Goal: Navigation & Orientation: Find specific page/section

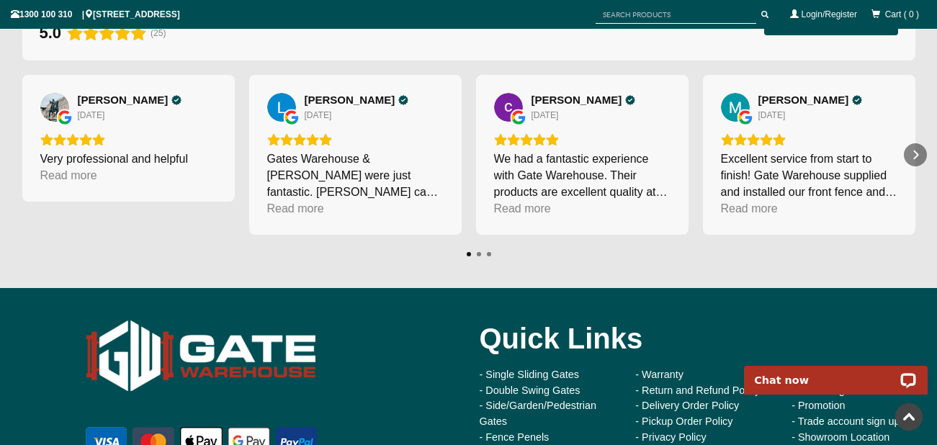
scroll to position [12495, 0]
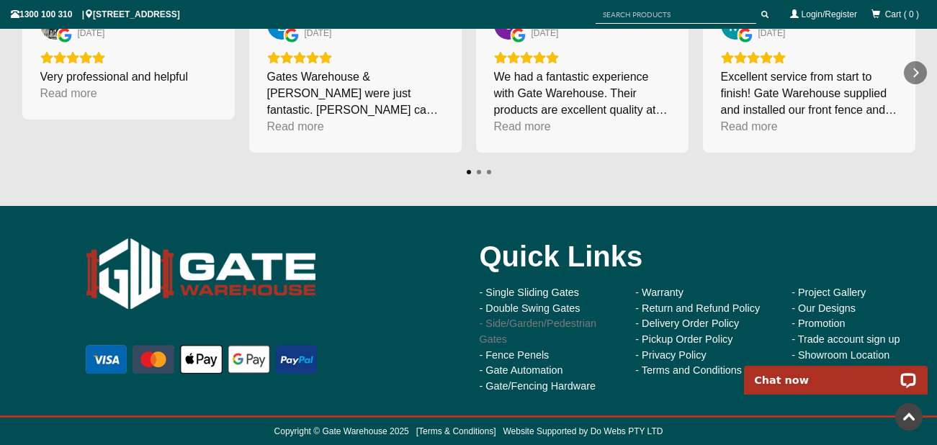
click at [571, 320] on link "- Side/Garden/Pedestrian Gates" at bounding box center [538, 331] width 117 height 27
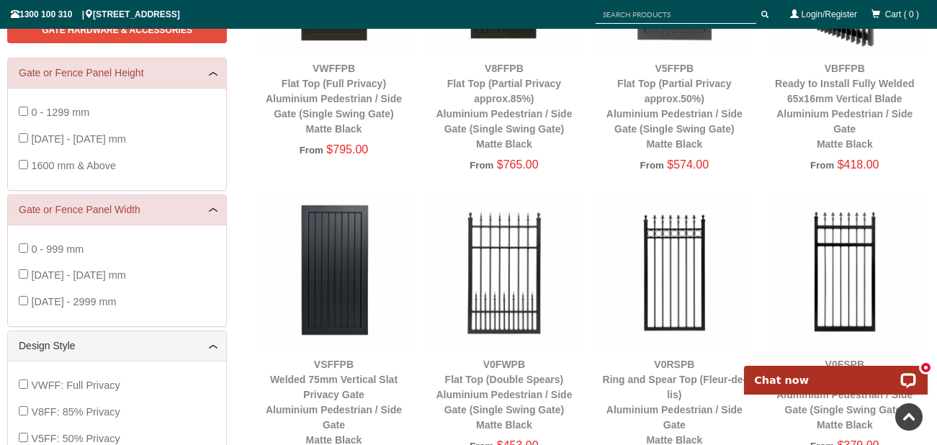
scroll to position [366, 0]
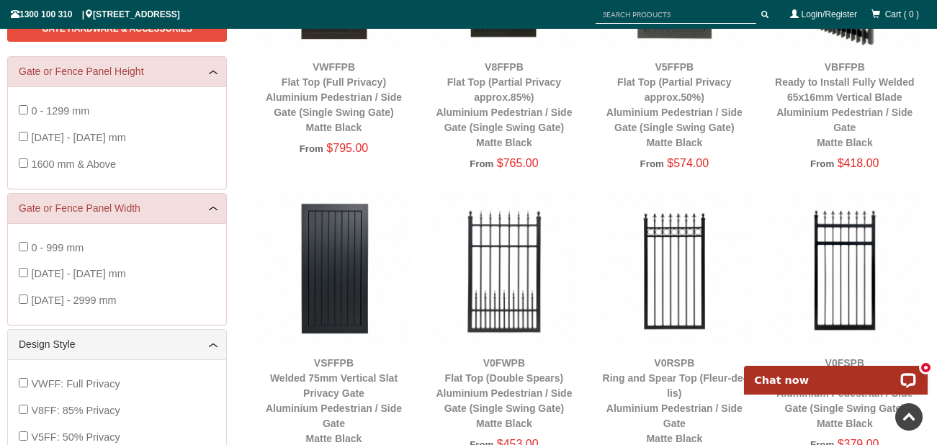
click at [355, 291] on img at bounding box center [334, 269] width 156 height 156
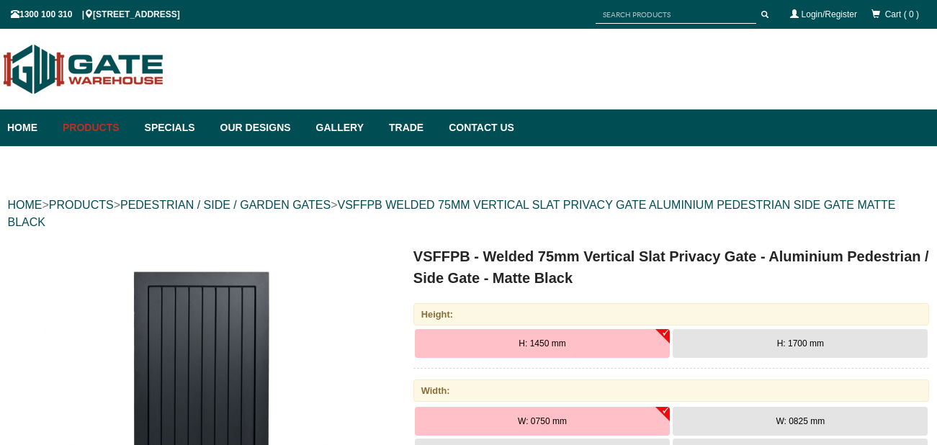
scroll to position [36, 0]
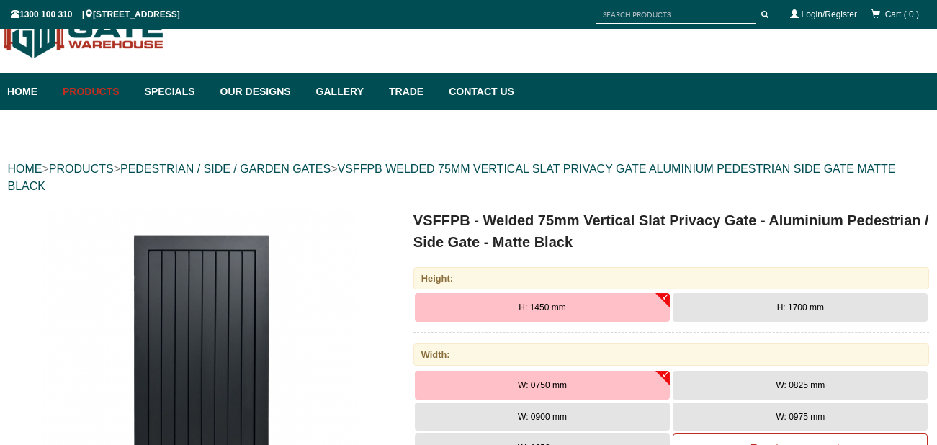
click at [269, 349] on img at bounding box center [199, 368] width 317 height 317
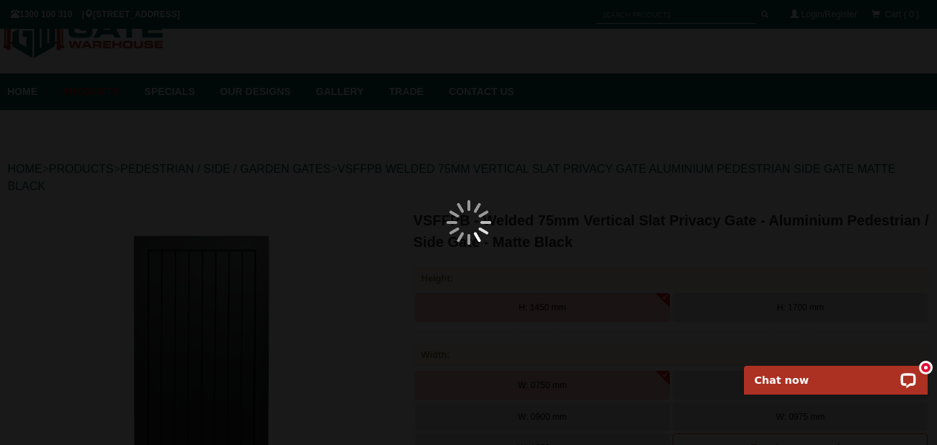
scroll to position [0, 0]
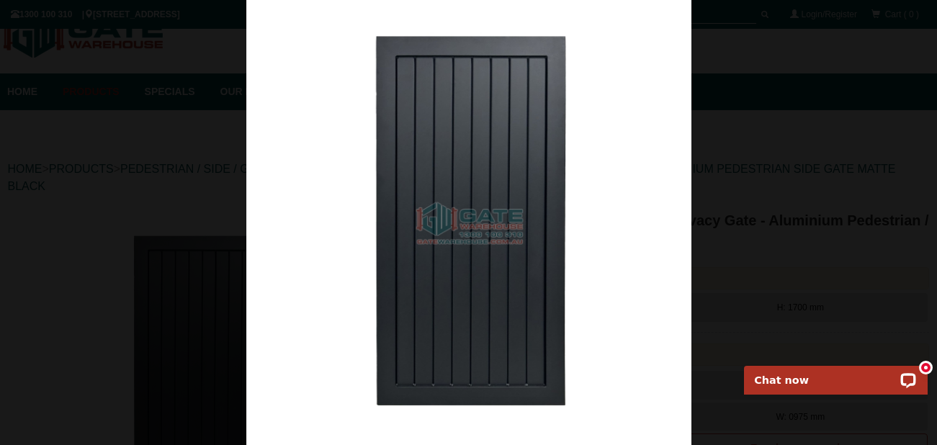
click at [424, 255] on img at bounding box center [468, 222] width 445 height 445
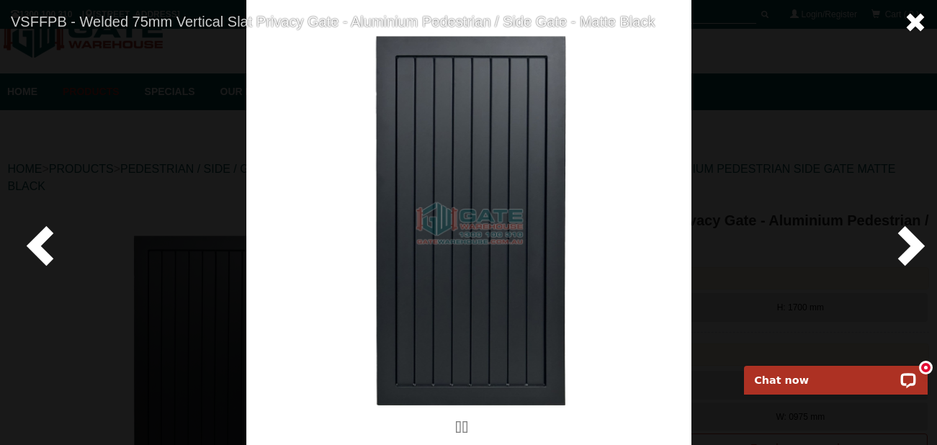
click at [916, 17] on span at bounding box center [916, 23] width 22 height 22
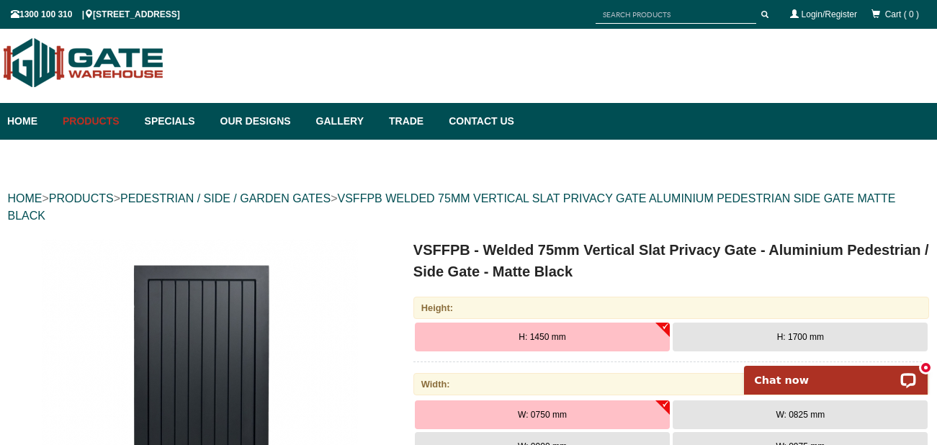
scroll to position [9, 0]
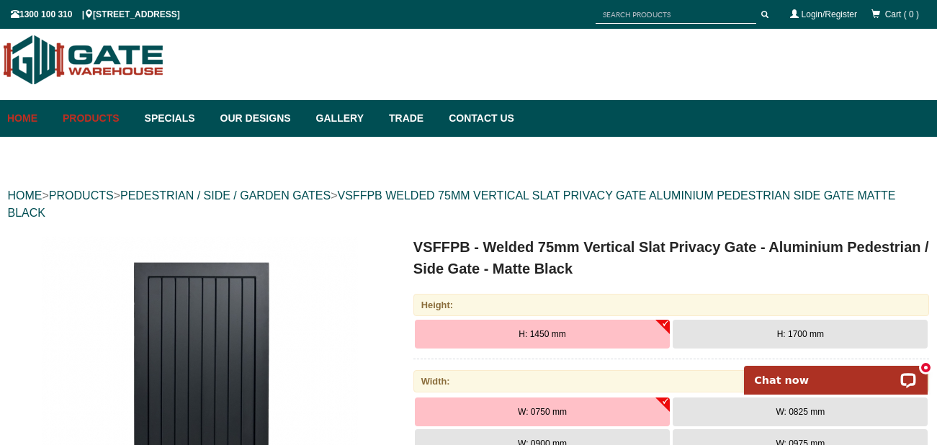
click at [20, 113] on link "Home" at bounding box center [31, 118] width 48 height 37
click at [471, 117] on link "Contact Us" at bounding box center [478, 118] width 73 height 37
